Goal: Check status: Check status

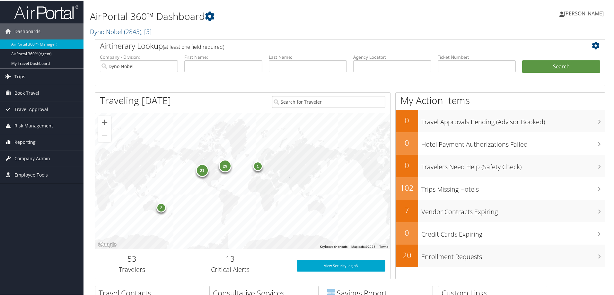
click at [30, 143] on span "Reporting" at bounding box center [24, 142] width 21 height 16
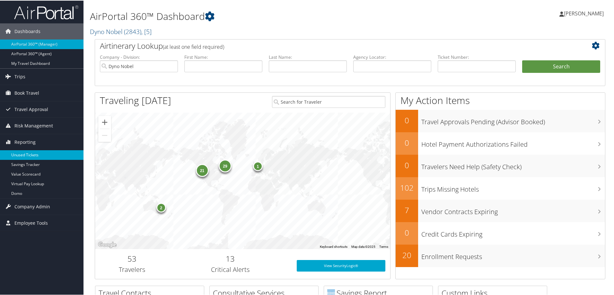
click at [28, 153] on link "Unused Tickets" at bounding box center [42, 155] width 84 height 10
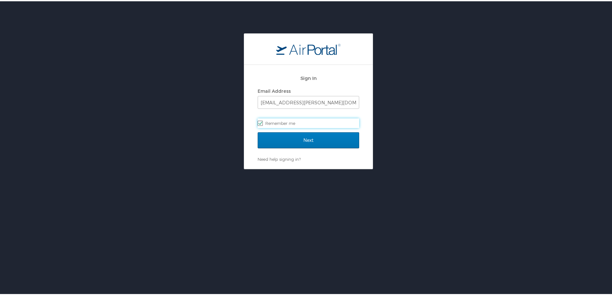
click at [285, 120] on label "Remember me" at bounding box center [309, 122] width 102 height 10
click at [262, 120] on input "Remember me" at bounding box center [260, 122] width 4 height 4
click at [285, 120] on label "Remember me" at bounding box center [309, 122] width 102 height 10
click at [262, 120] on input "Remember me" at bounding box center [260, 122] width 4 height 4
checkbox input "true"
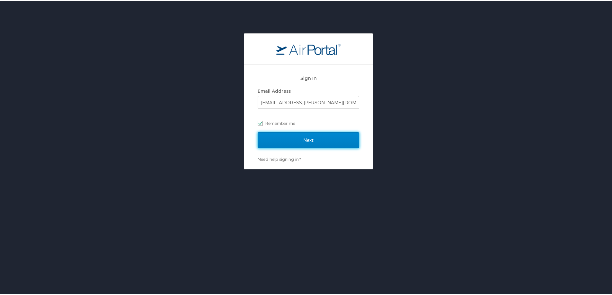
click at [290, 140] on input "Next" at bounding box center [309, 139] width 102 height 16
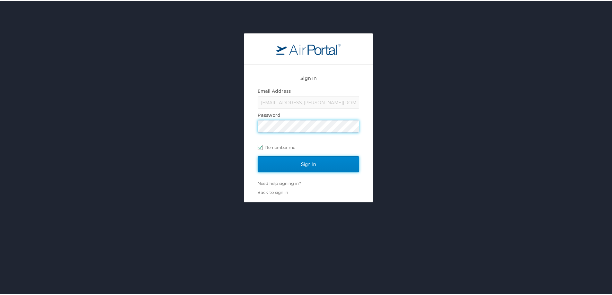
click at [305, 166] on input "Sign In" at bounding box center [309, 163] width 102 height 16
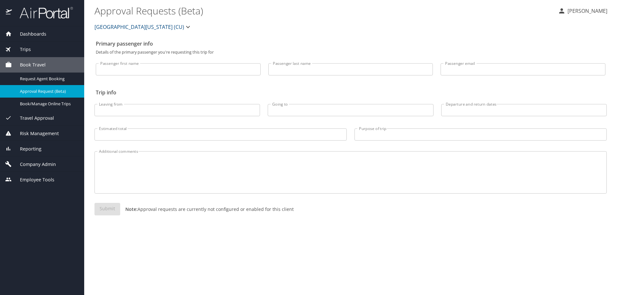
click at [31, 148] on span "Reporting" at bounding box center [27, 149] width 30 height 7
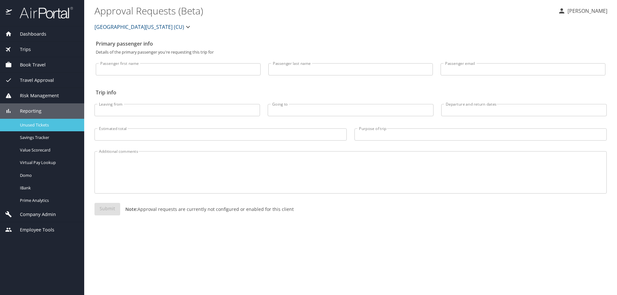
click at [36, 128] on span "Unused Tickets" at bounding box center [48, 125] width 57 height 6
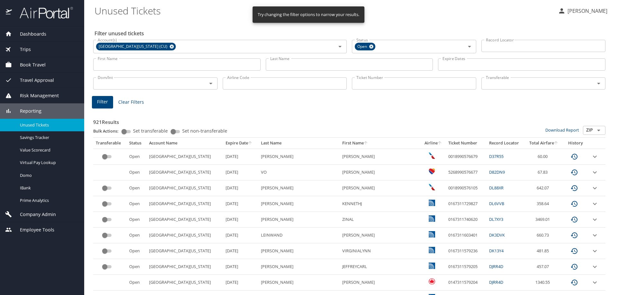
click at [355, 87] on input "Ticket Number" at bounding box center [414, 83] width 124 height 12
paste input "006 7309 923889"
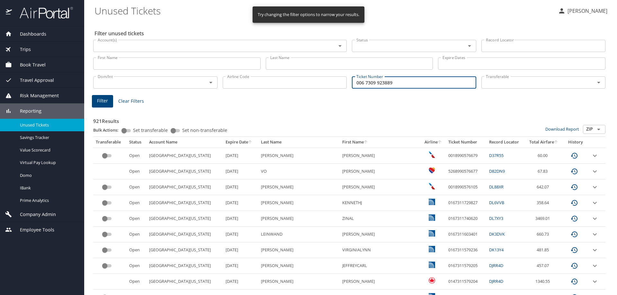
click at [360, 82] on input "006 7309 923889" at bounding box center [414, 82] width 124 height 12
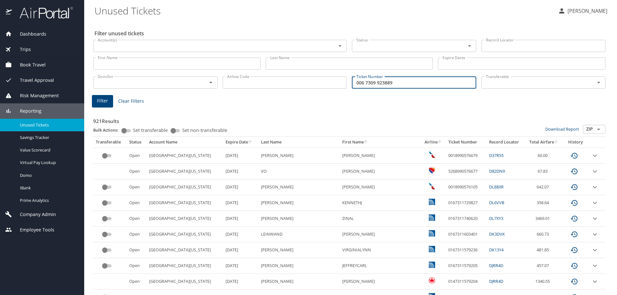
click at [362, 82] on input "006 7309 923889" at bounding box center [414, 82] width 124 height 12
click at [371, 82] on input "0067309 923889" at bounding box center [414, 82] width 124 height 12
click at [373, 82] on input "0067309 923889" at bounding box center [414, 82] width 124 height 12
click at [372, 82] on input "0067309 923889" at bounding box center [414, 82] width 124 height 12
type input "0067309923889"
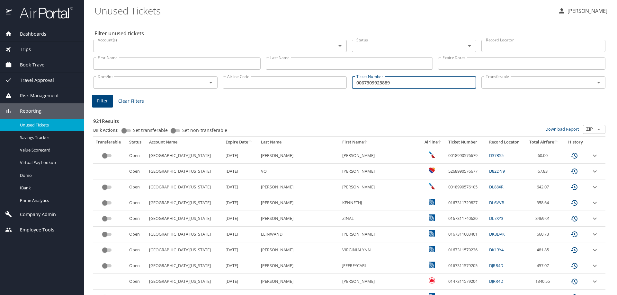
click at [98, 102] on span "Filter" at bounding box center [102, 101] width 11 height 8
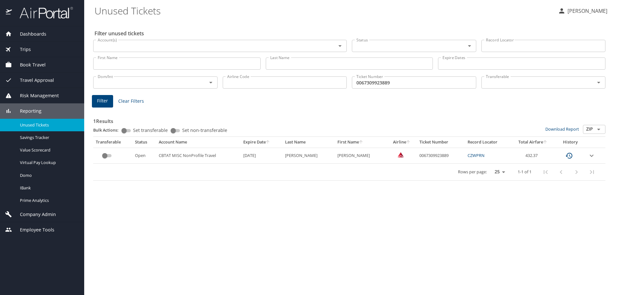
click at [31, 10] on img at bounding box center [43, 12] width 60 height 13
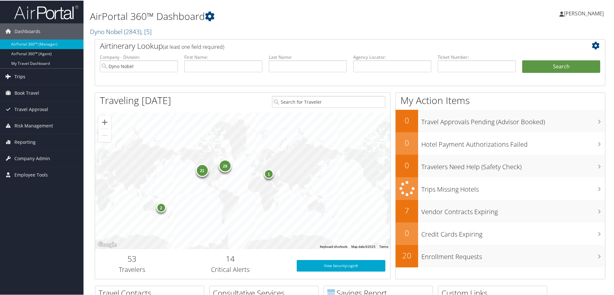
click at [18, 77] on span "Trips" at bounding box center [19, 76] width 11 height 16
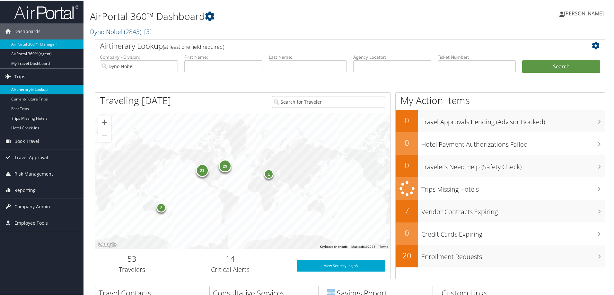
click at [19, 86] on link "Airtinerary® Lookup" at bounding box center [42, 89] width 84 height 10
